Goal: Navigation & Orientation: Go to known website

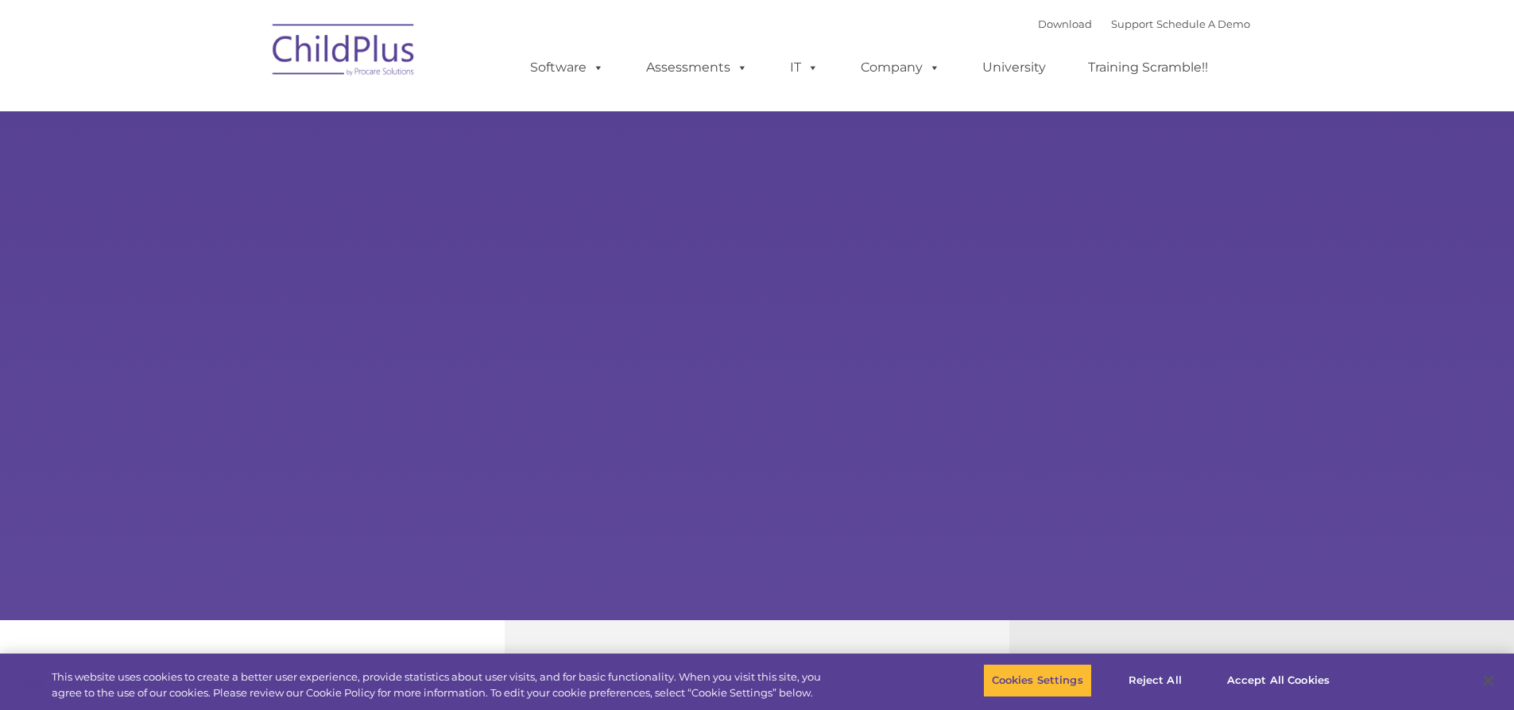
select select "MEDIUM"
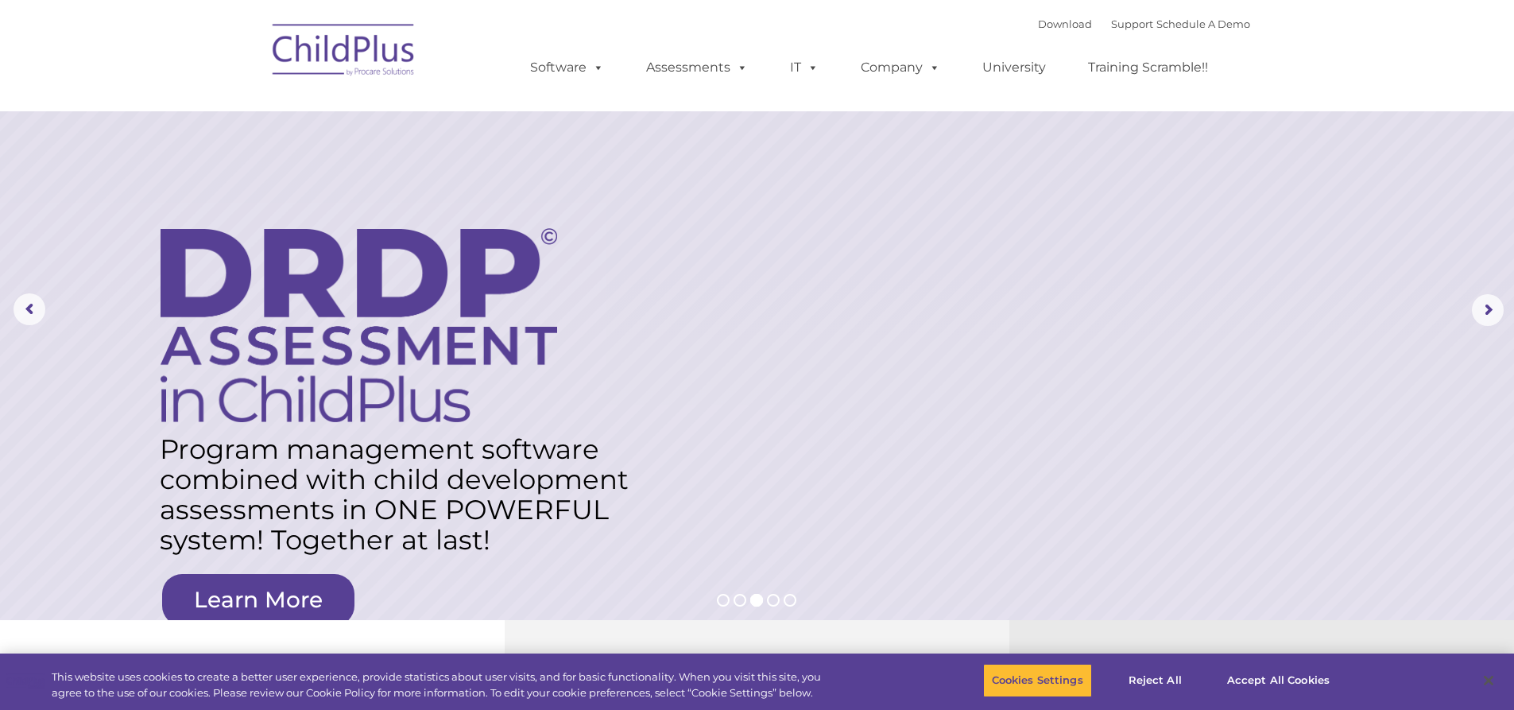
click at [337, 59] on img at bounding box center [344, 52] width 159 height 79
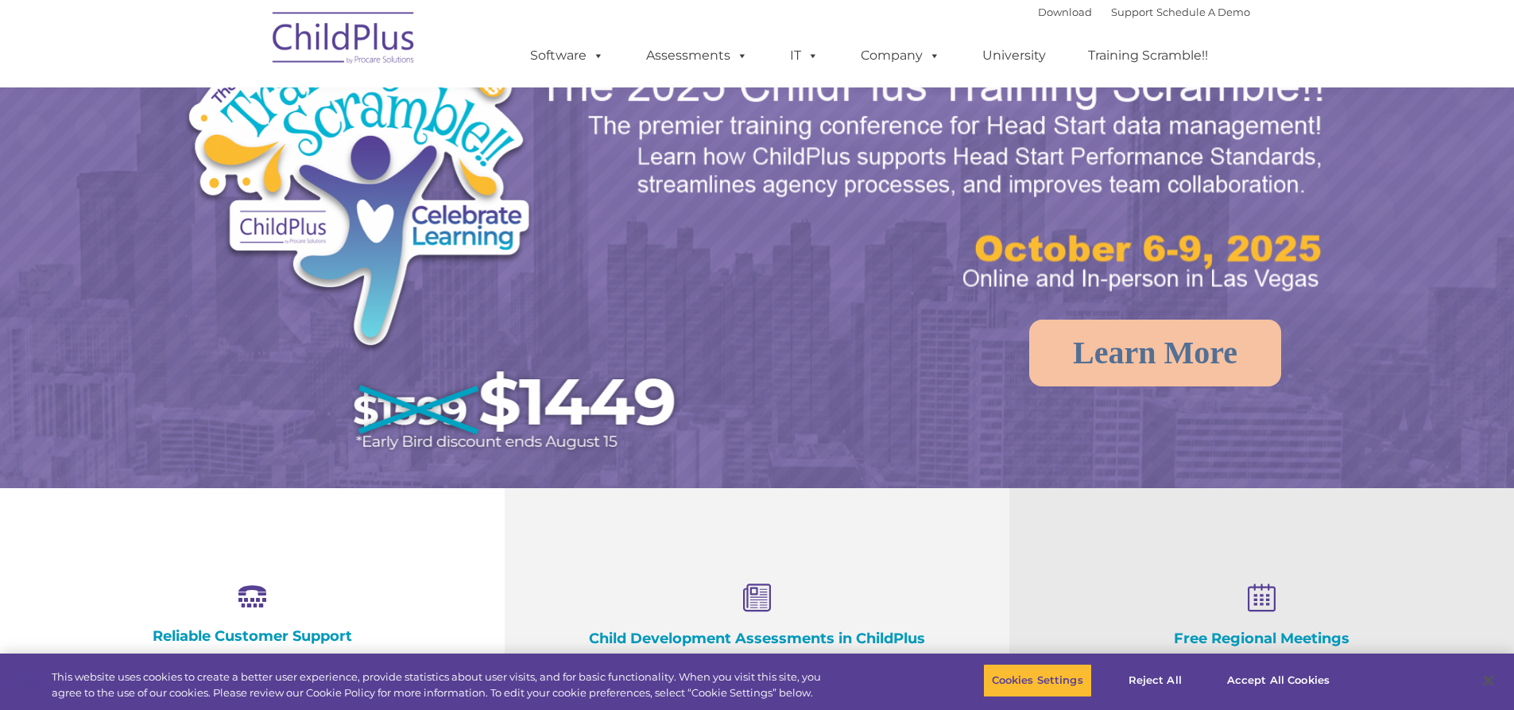
select select "MEDIUM"
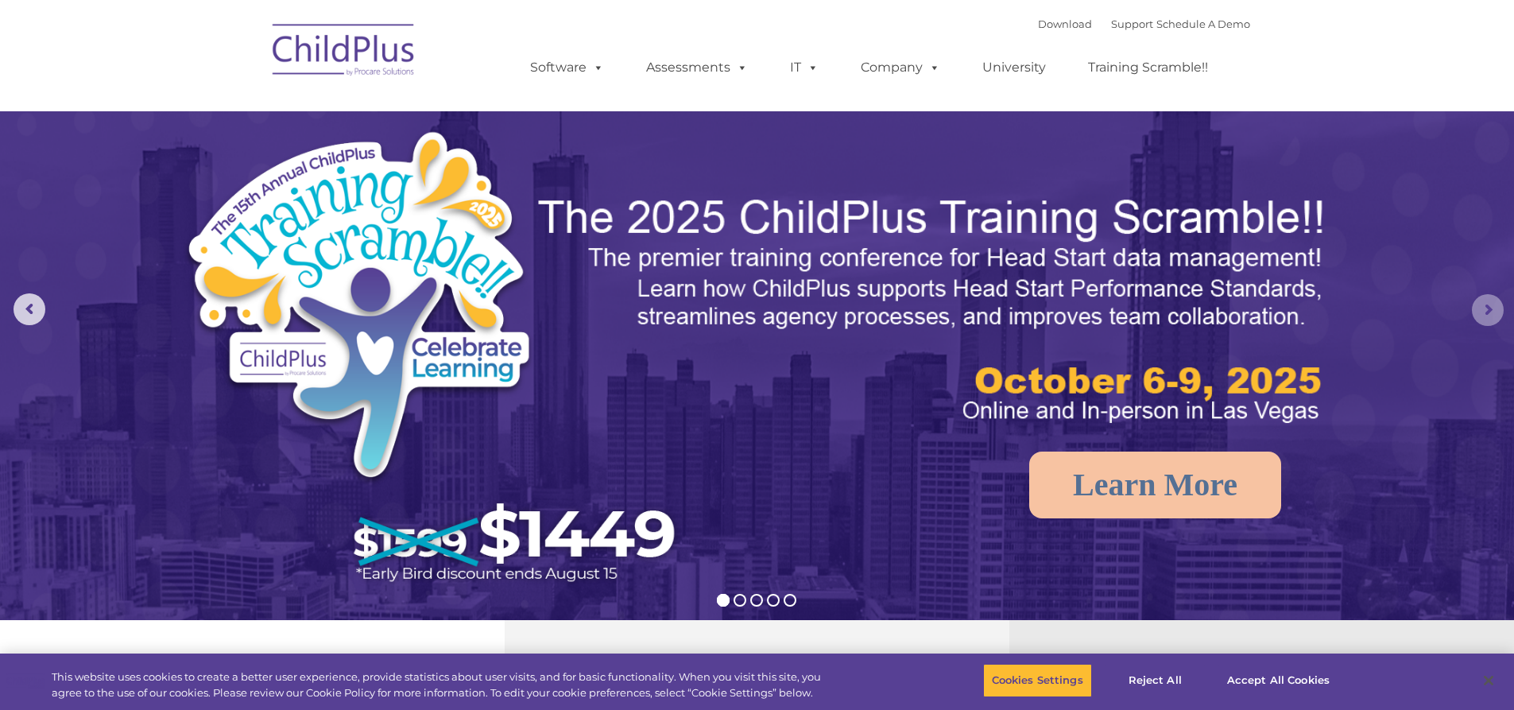
click at [1483, 310] on rs-arrow at bounding box center [1488, 310] width 32 height 32
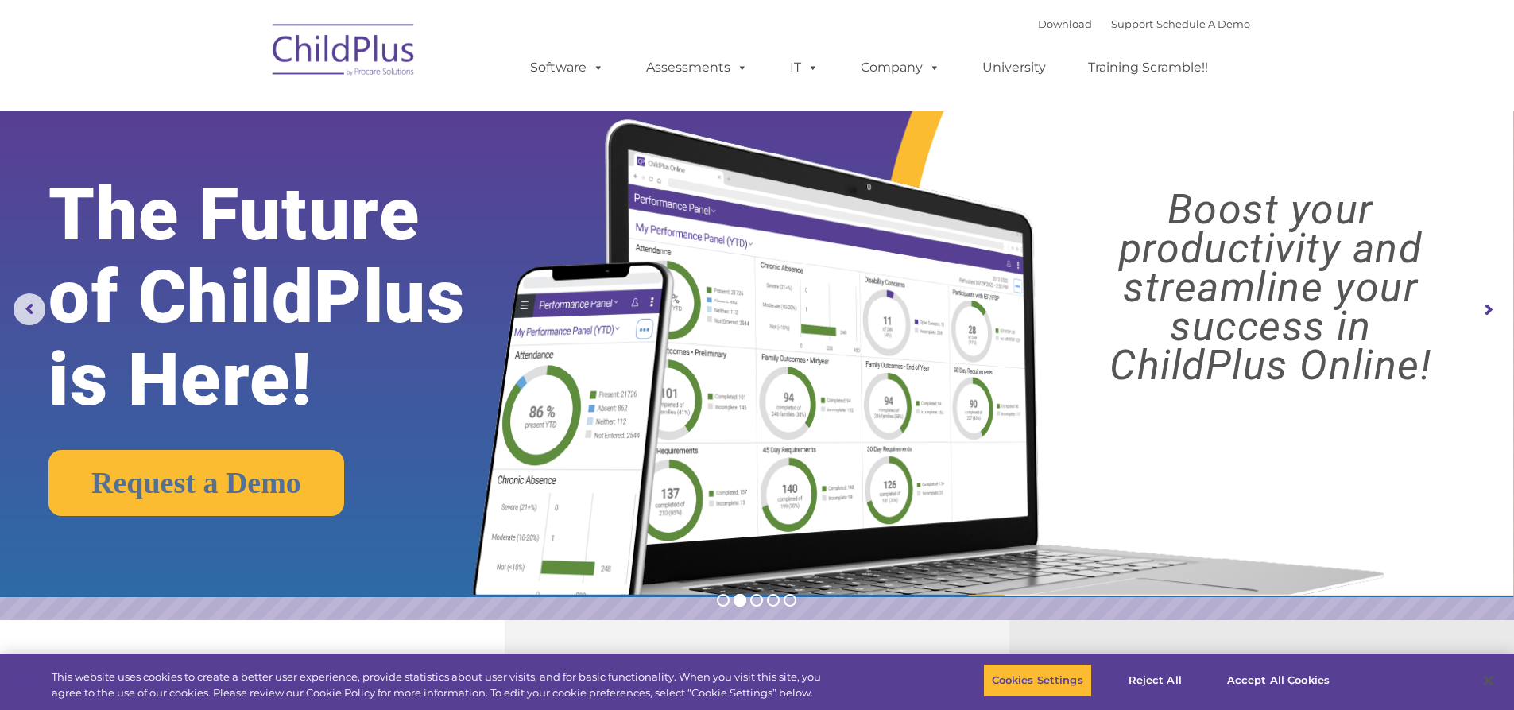
click at [1483, 310] on rs-arrow at bounding box center [1488, 310] width 32 height 32
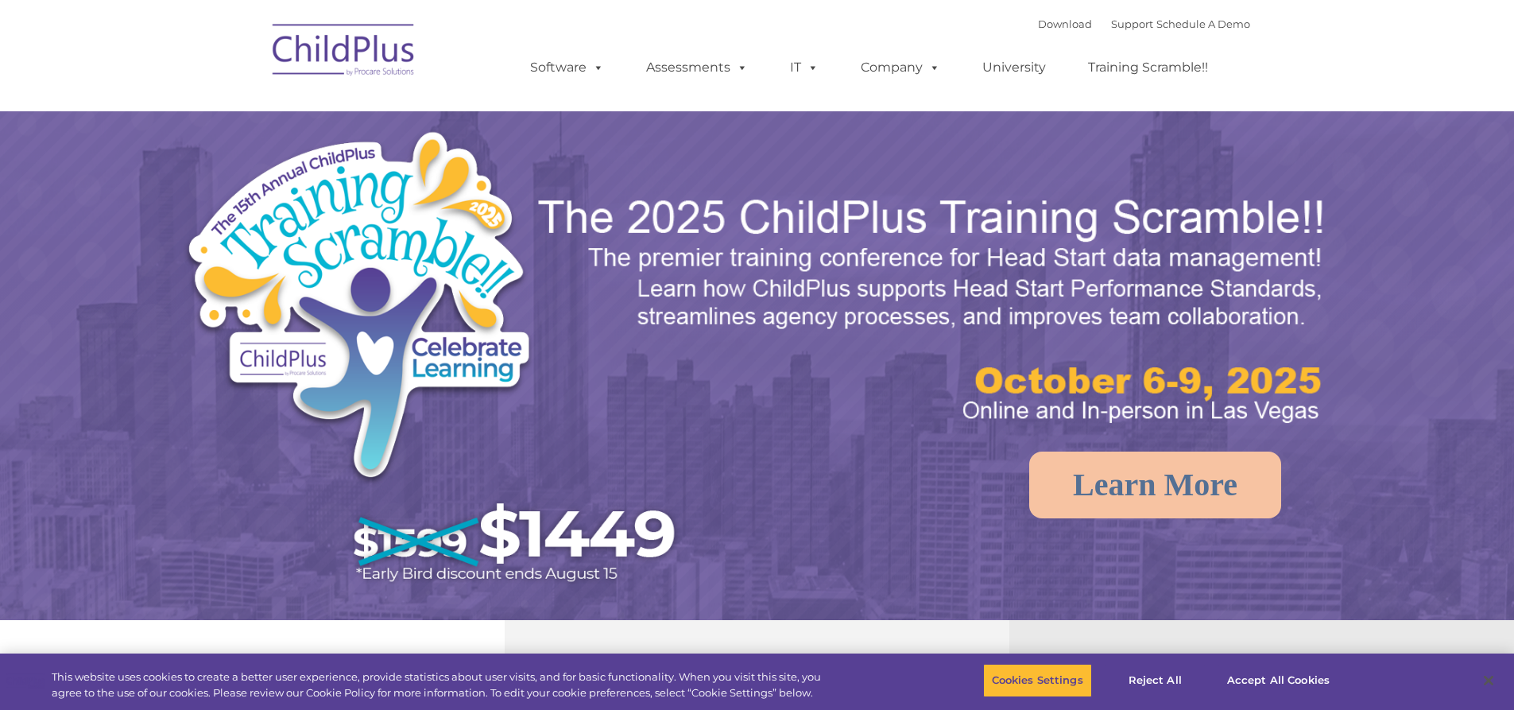
select select "MEDIUM"
